Goal: Information Seeking & Learning: Find specific page/section

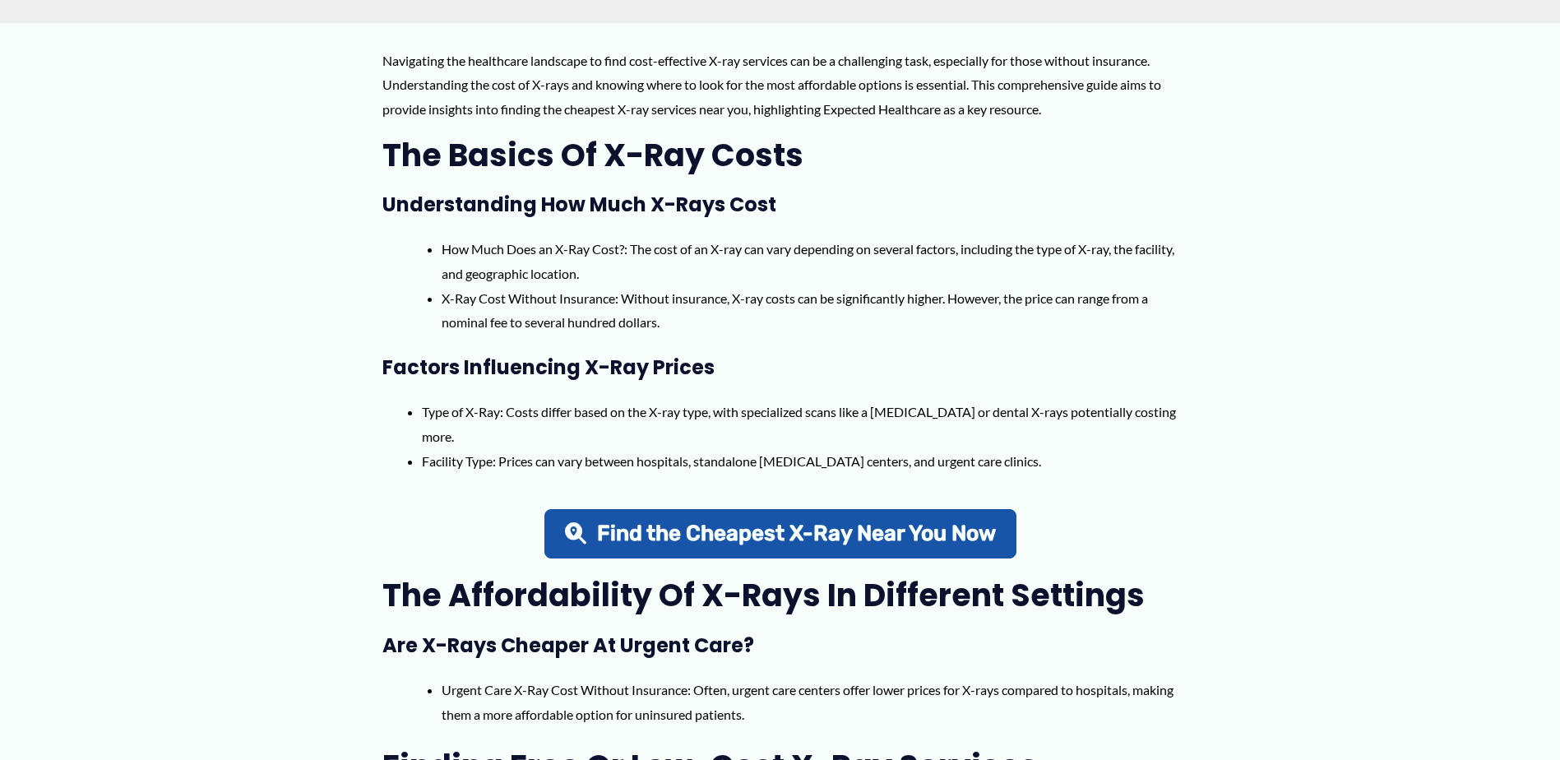
scroll to position [740, 0]
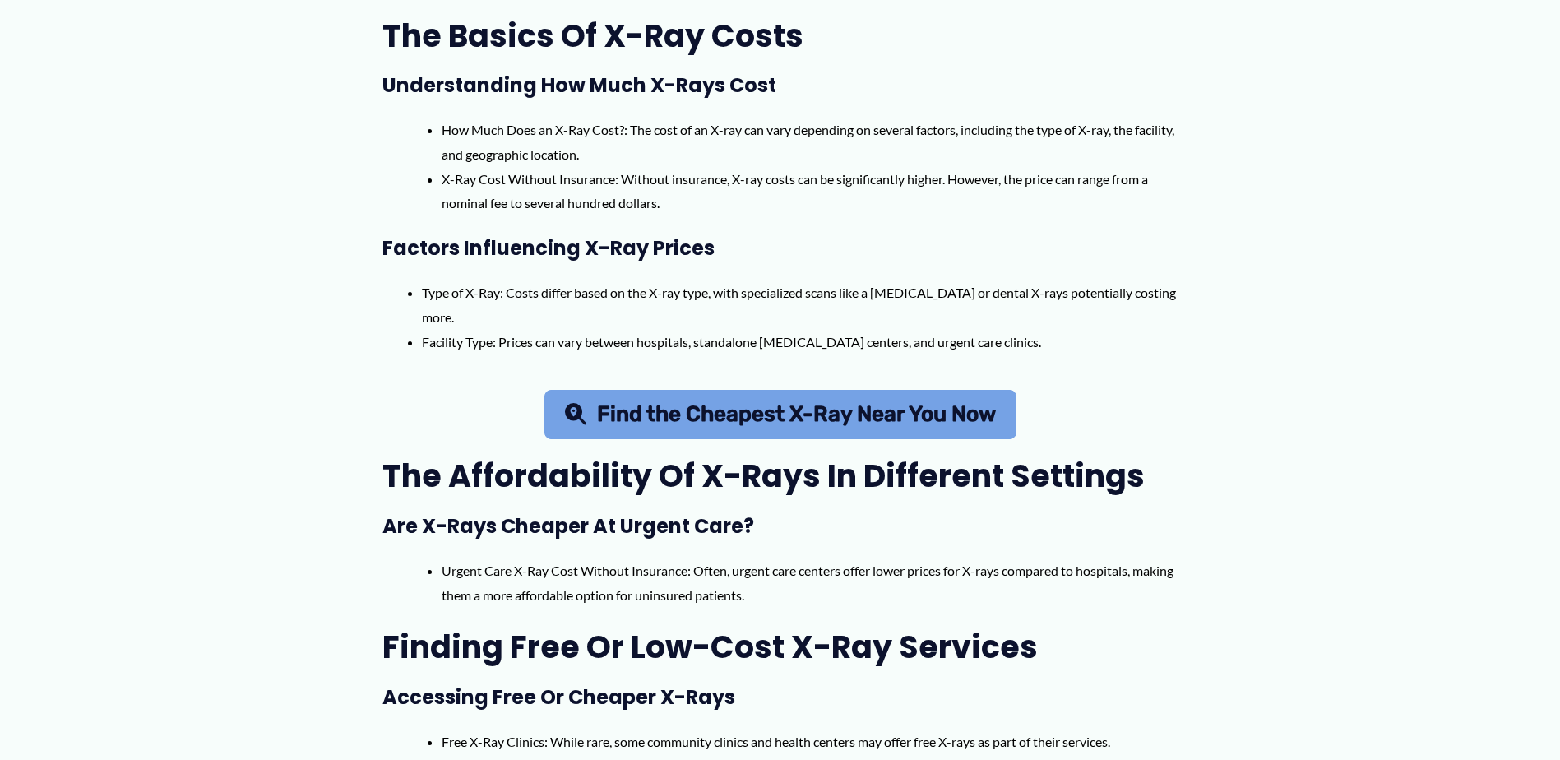
click at [771, 425] on span "Find the Cheapest X-Ray Near You Now" at bounding box center [796, 414] width 399 height 21
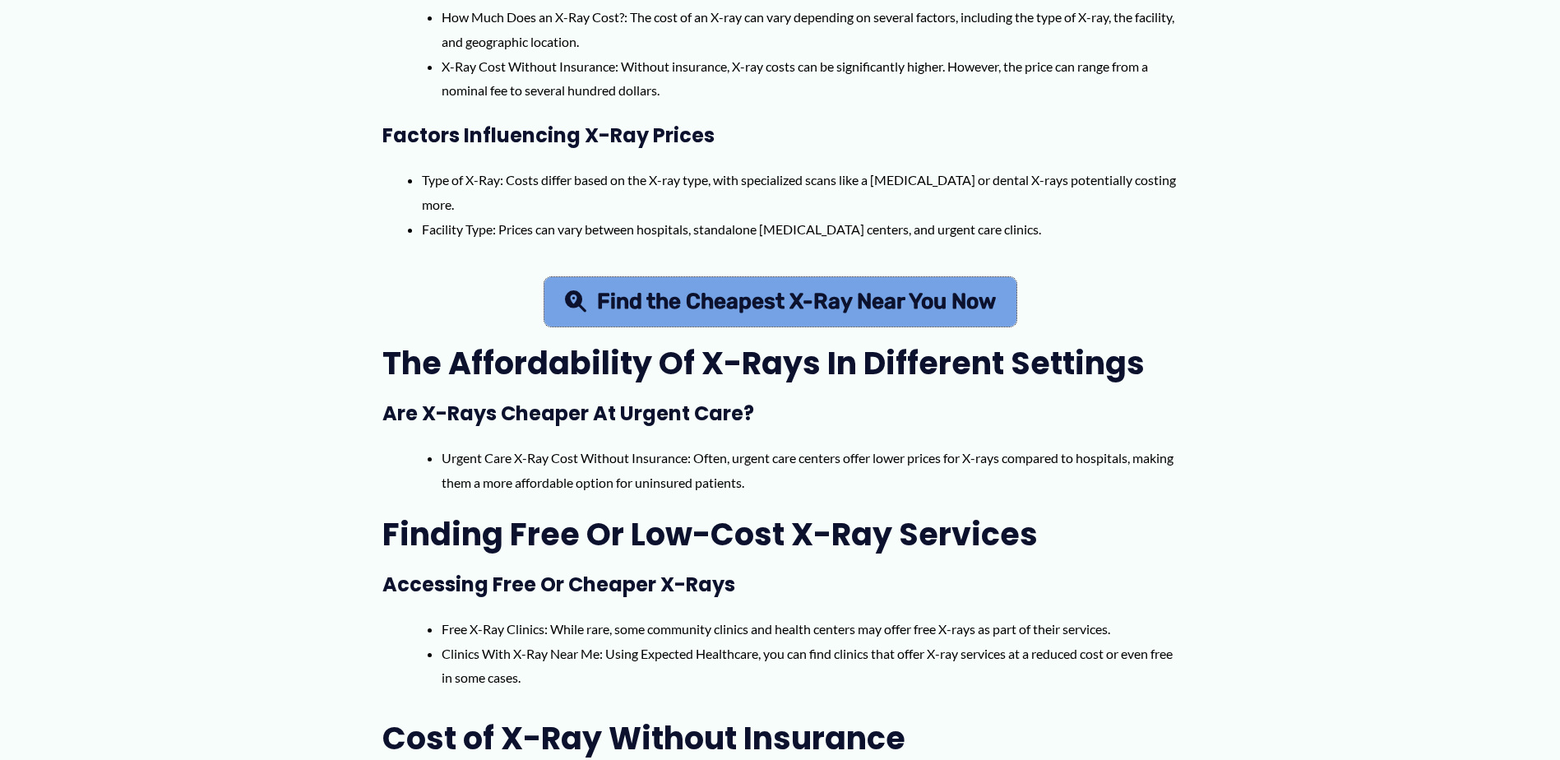
scroll to position [905, 0]
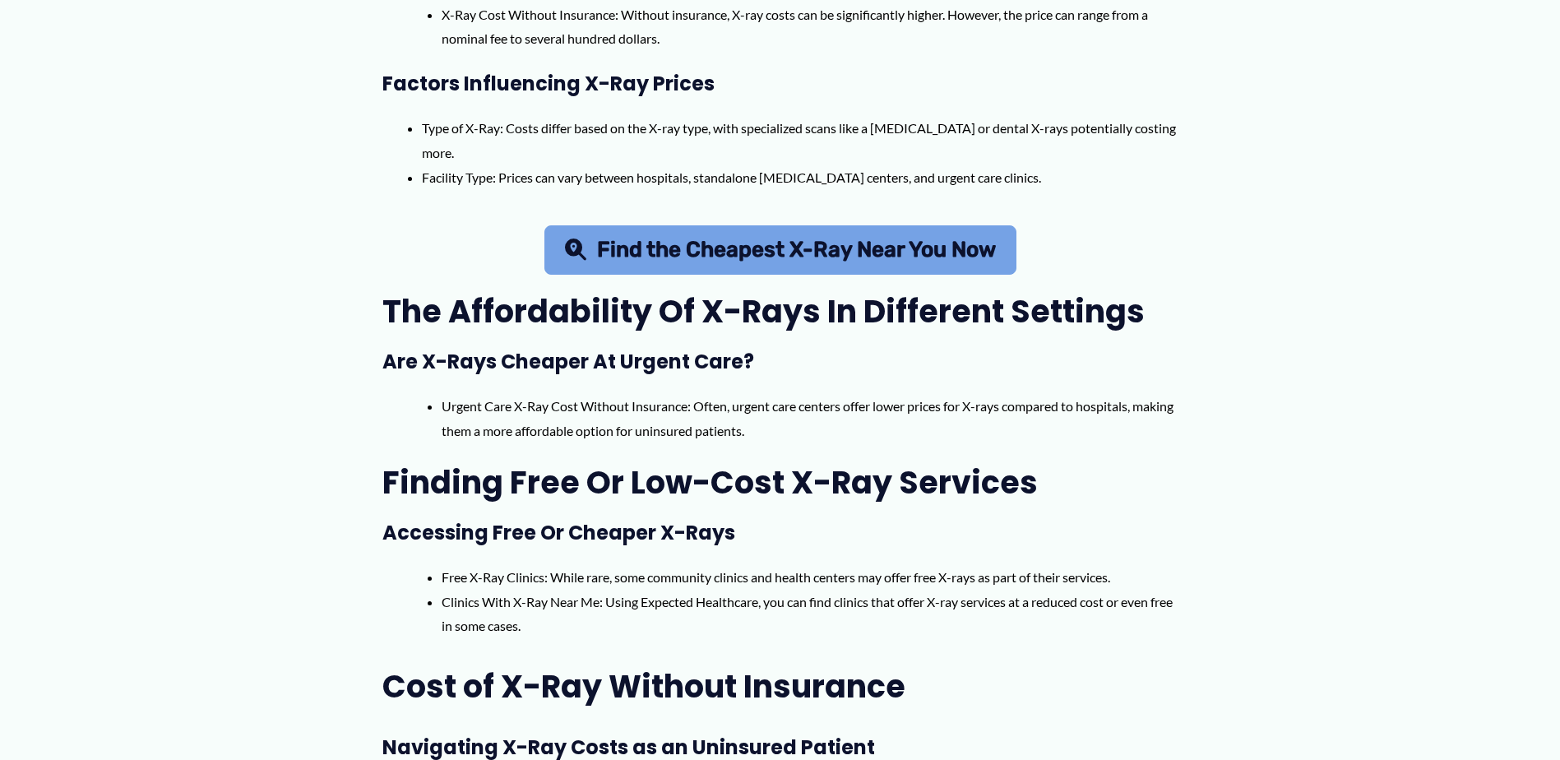
click at [619, 243] on span "Find the Cheapest X-Ray Near You Now" at bounding box center [796, 249] width 399 height 21
click at [716, 256] on span "Find the Cheapest X-Ray Near You Now" at bounding box center [796, 249] width 399 height 21
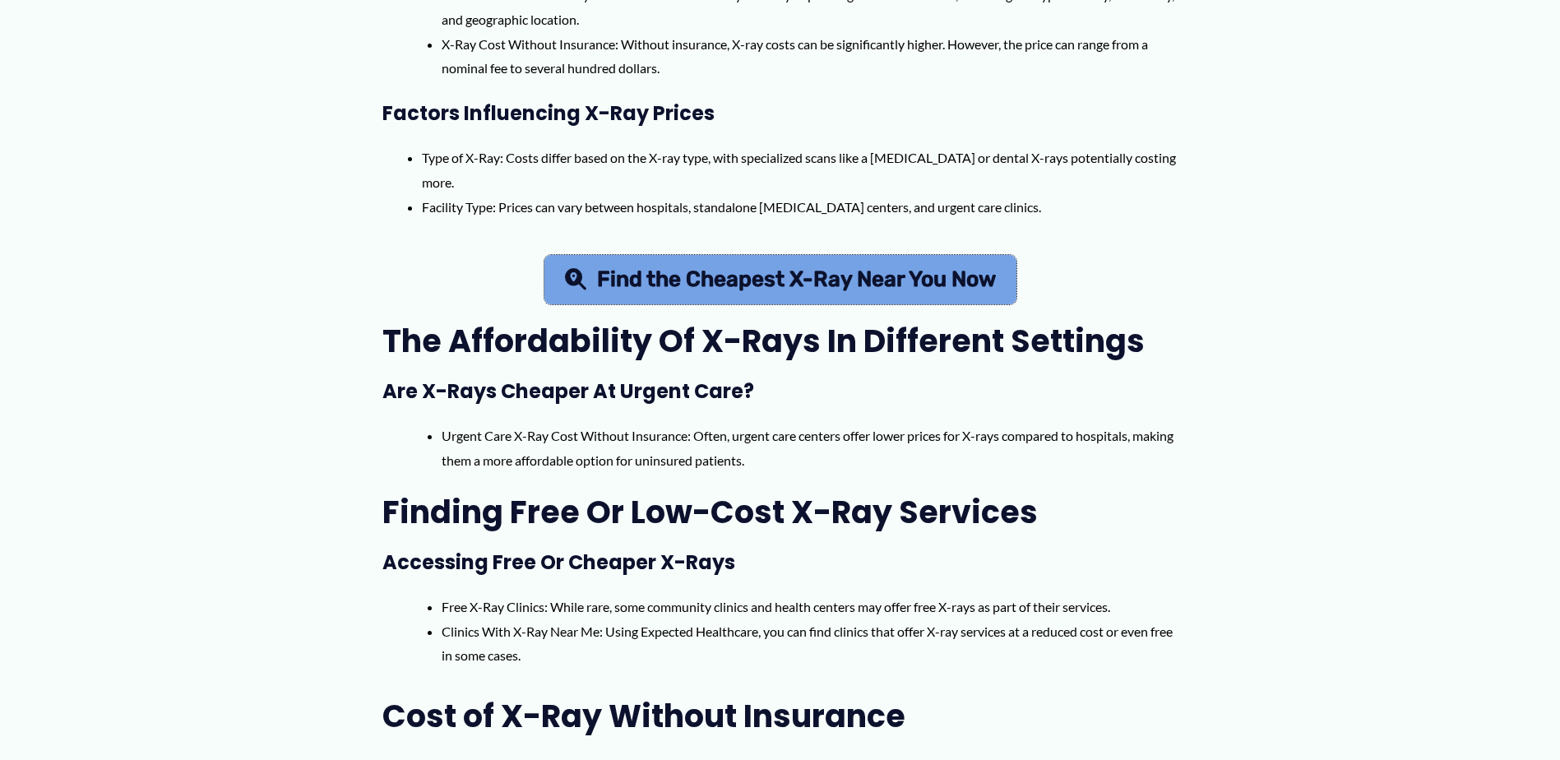
scroll to position [658, 0]
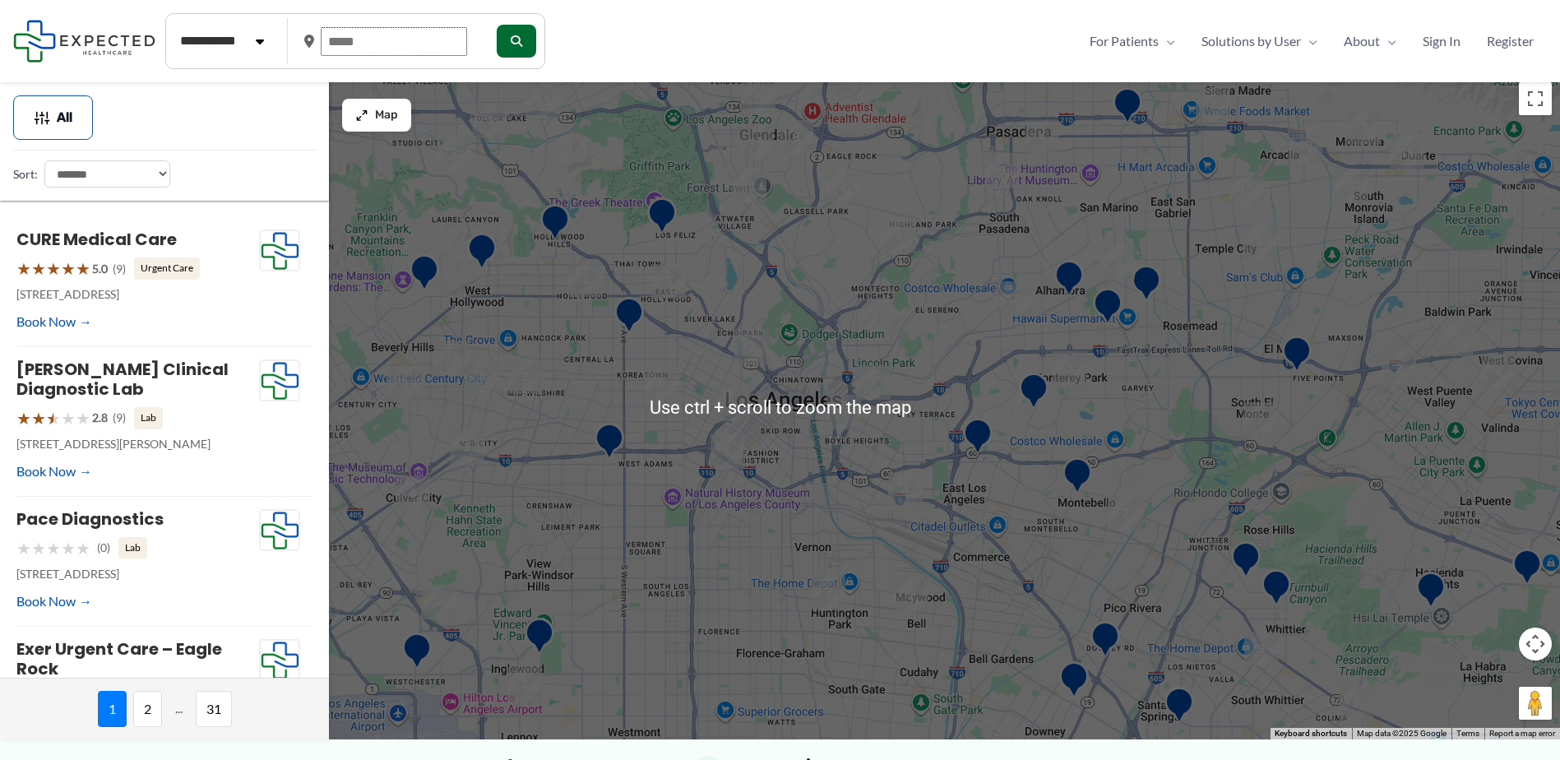
drag, startPoint x: 387, startPoint y: 39, endPoint x: 308, endPoint y: 44, distance: 79.1
click at [308, 44] on div at bounding box center [392, 42] width 176 height 42
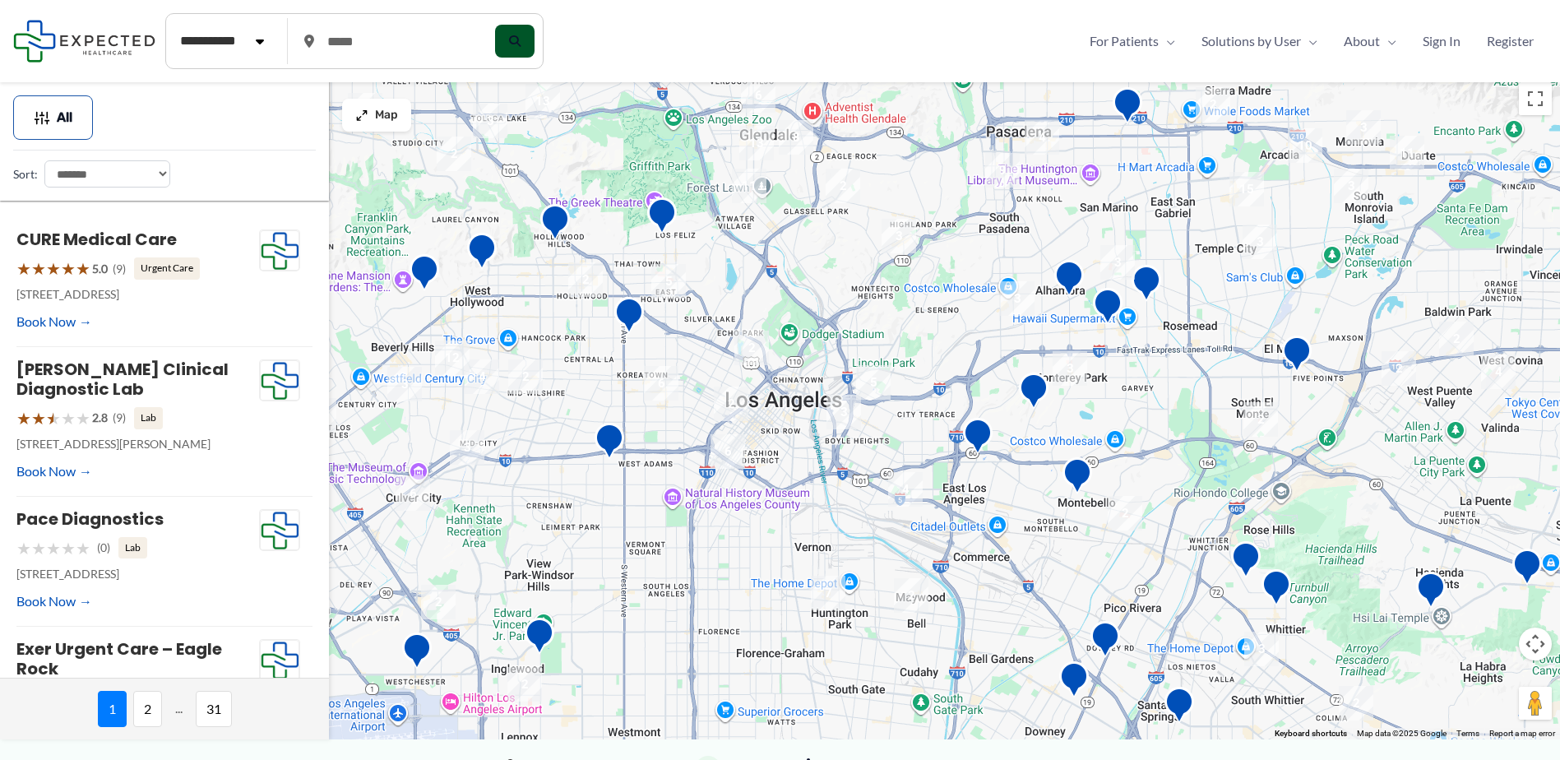
click at [535, 30] on button "submit" at bounding box center [514, 41] width 39 height 33
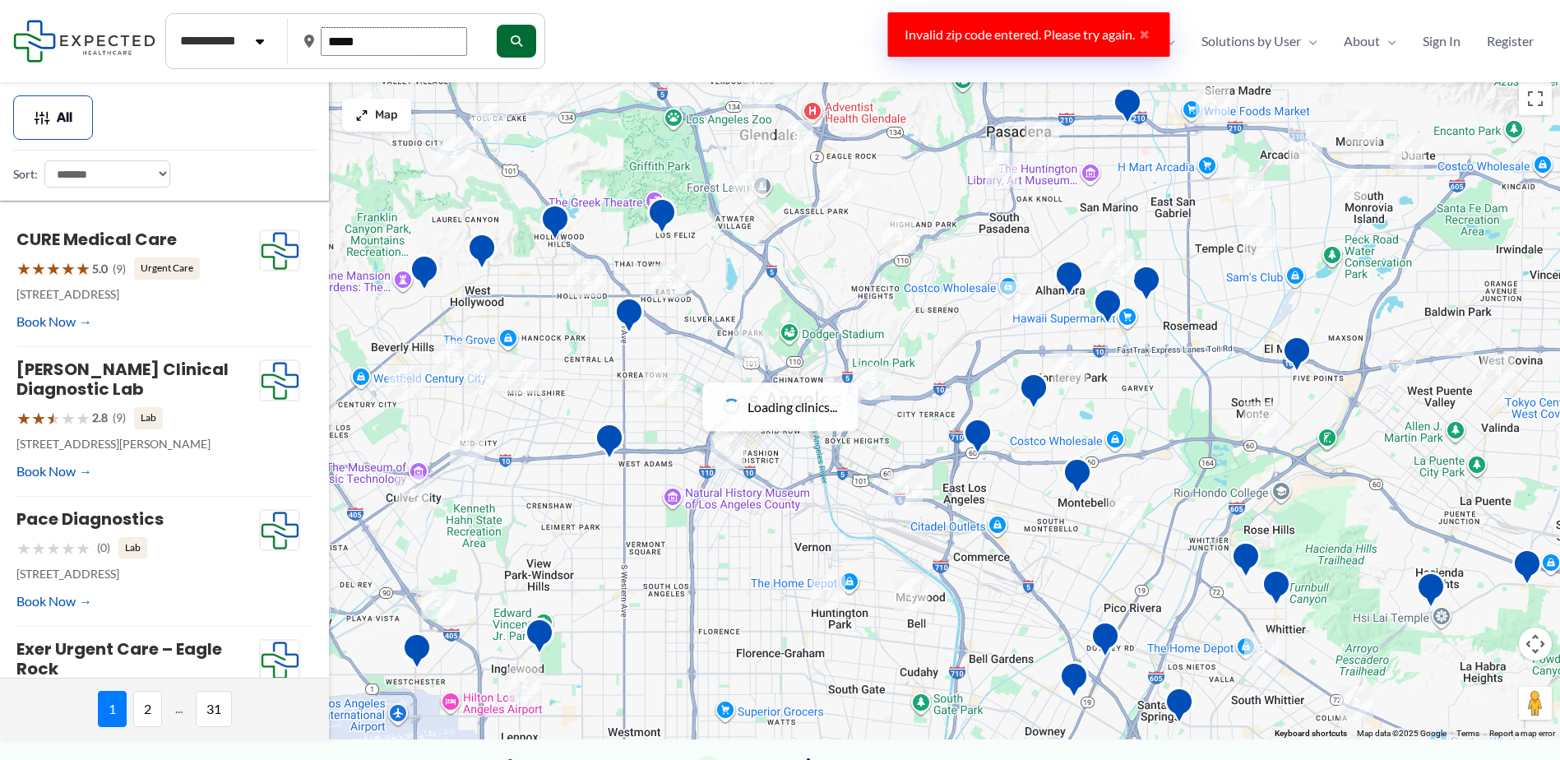
click at [415, 50] on input "*****" at bounding box center [394, 41] width 146 height 29
type input "*"
click at [479, 49] on div at bounding box center [392, 42] width 176 height 42
click at [434, 46] on input "text" at bounding box center [394, 41] width 146 height 29
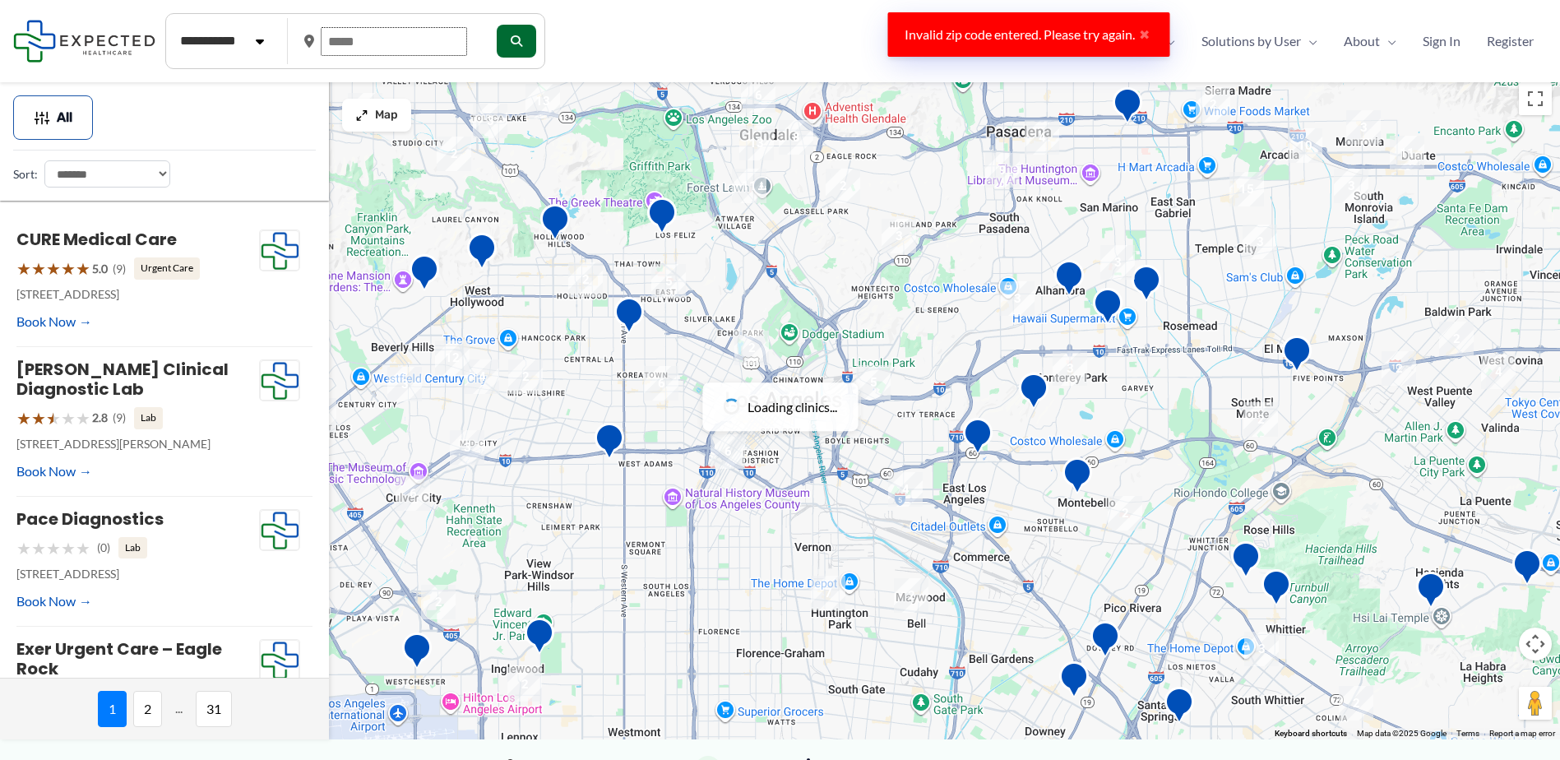
click at [335, 40] on input "text" at bounding box center [394, 41] width 146 height 29
click at [332, 40] on input "text" at bounding box center [394, 41] width 146 height 29
type input "****"
click at [1137, 44] on div "Invalid zip code entered. Please try again. ✖" at bounding box center [1029, 34] width 282 height 44
click at [1149, 33] on button "✖" at bounding box center [1144, 34] width 19 height 13
